Goal: Book appointment/travel/reservation

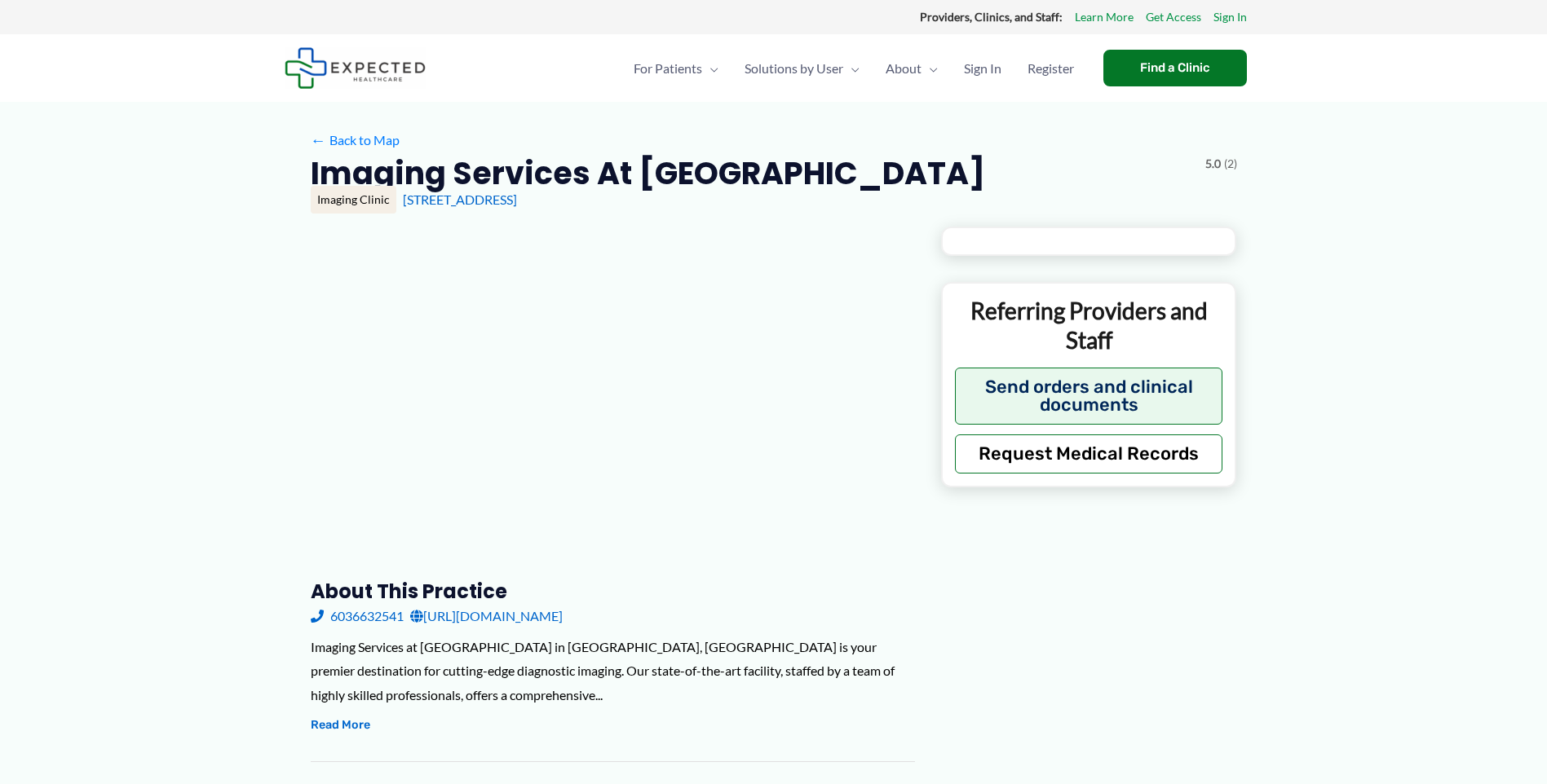
type input "**********"
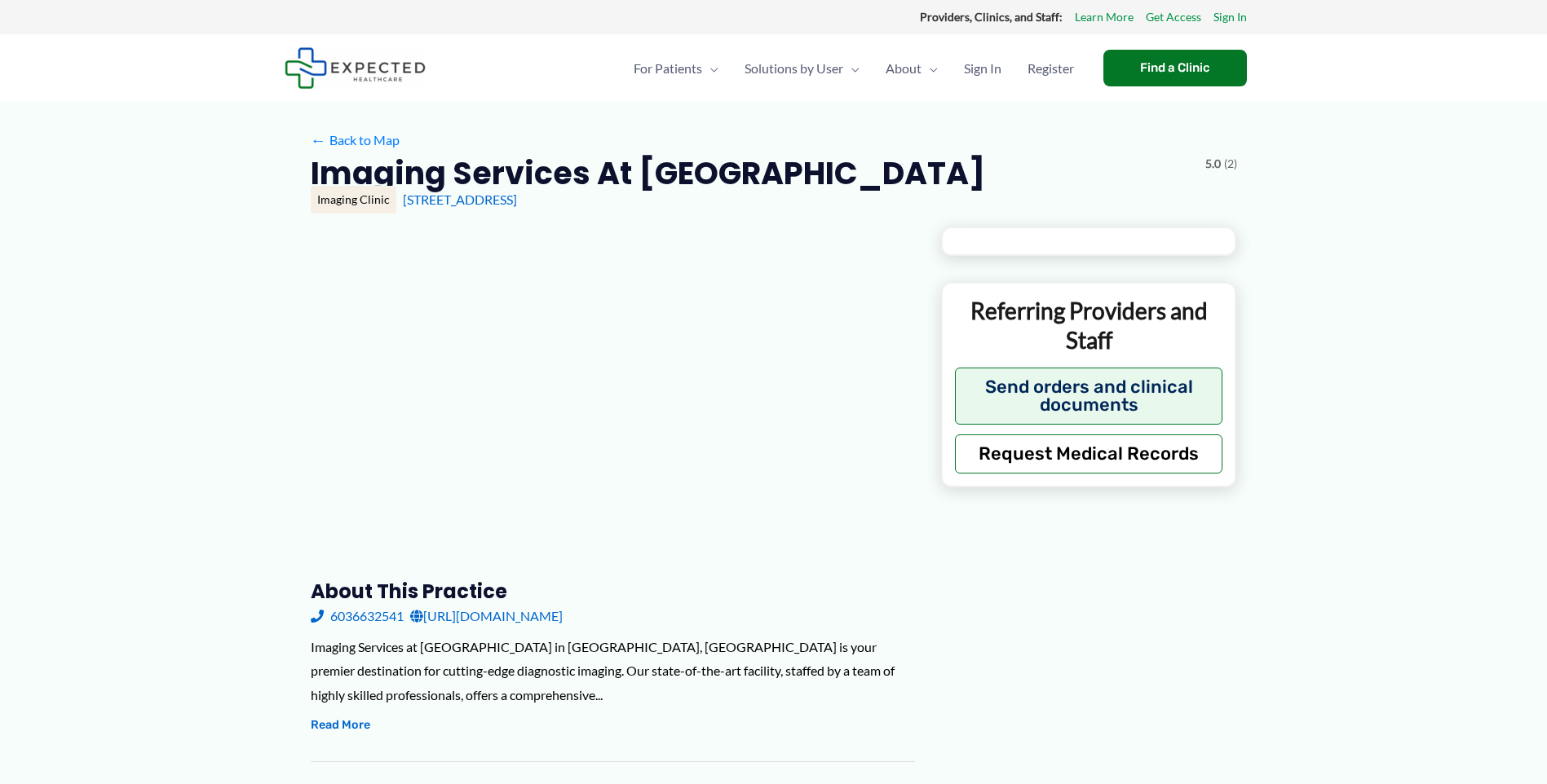
type input "**********"
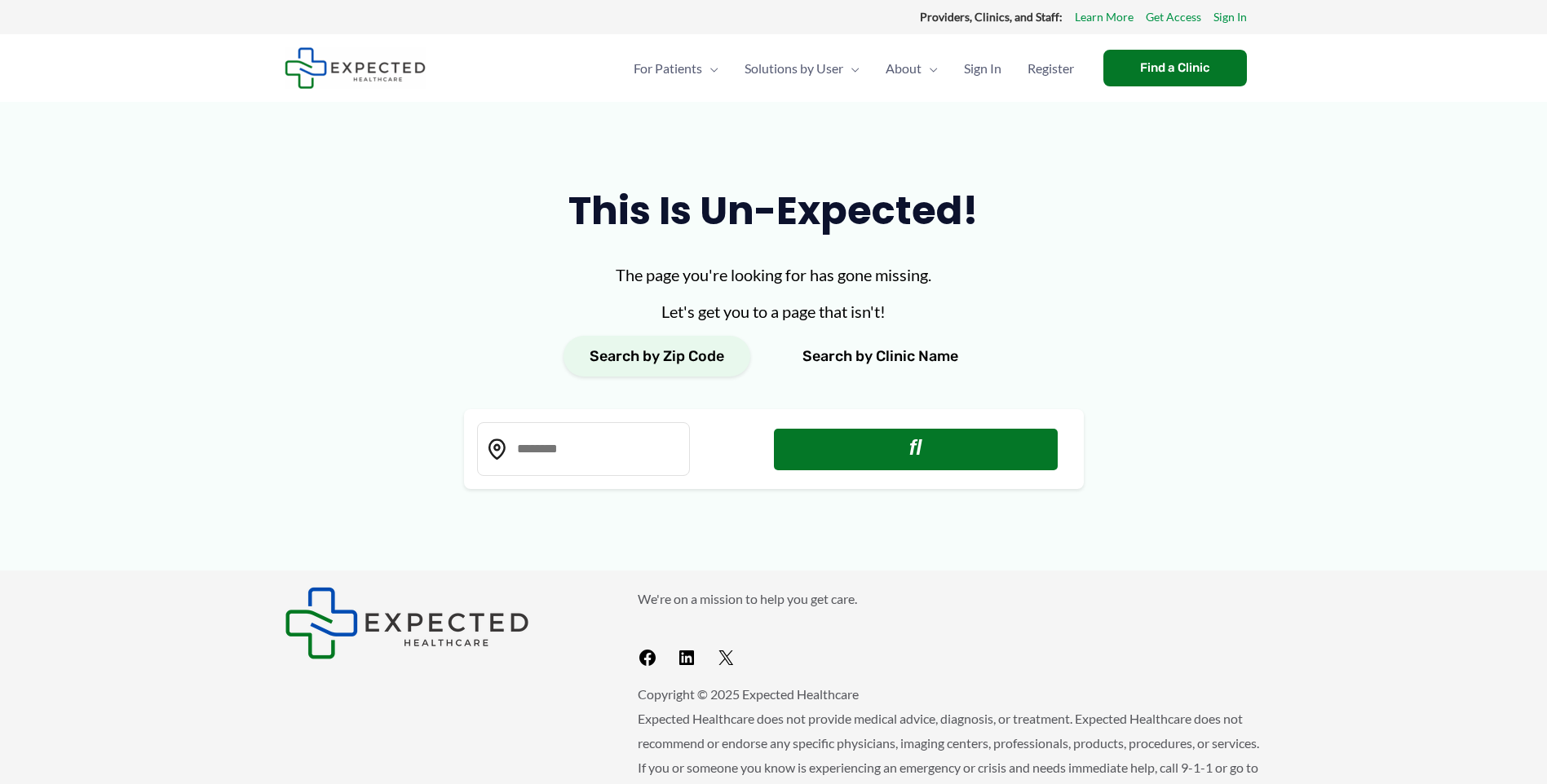
type input "*****"
